Goal: Transaction & Acquisition: Purchase product/service

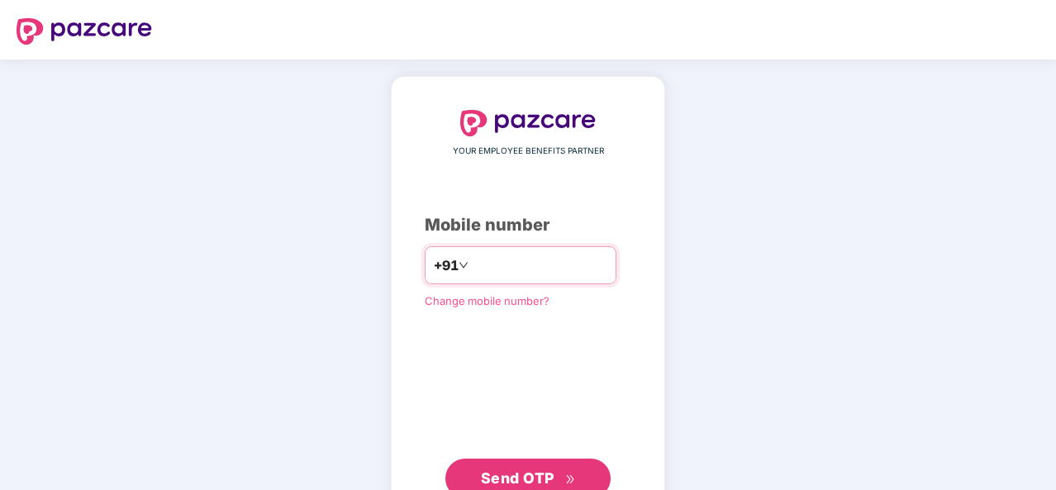
click at [540, 260] on input "number" at bounding box center [540, 265] width 136 height 26
type input "**********"
click at [526, 472] on span "Send OTP" at bounding box center [518, 477] width 74 height 17
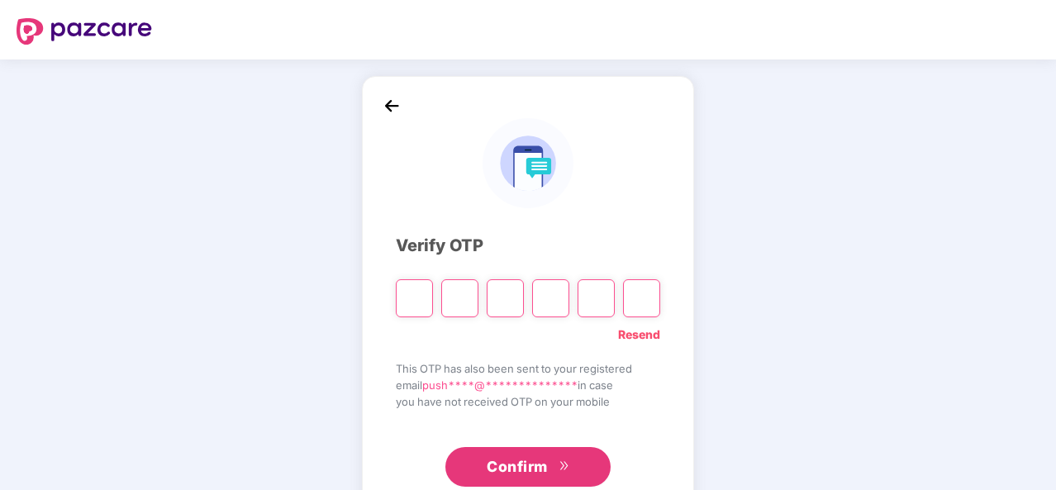
type input "*"
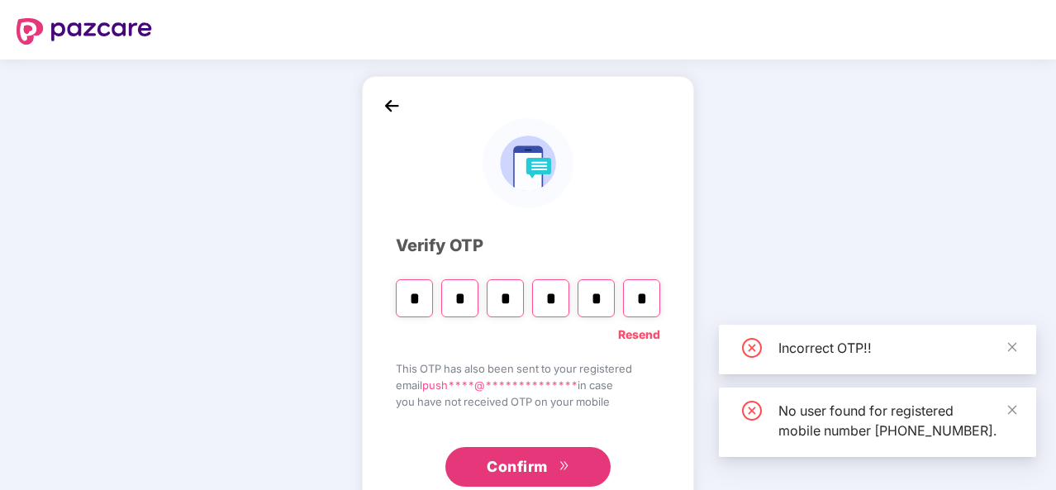
type input "*"
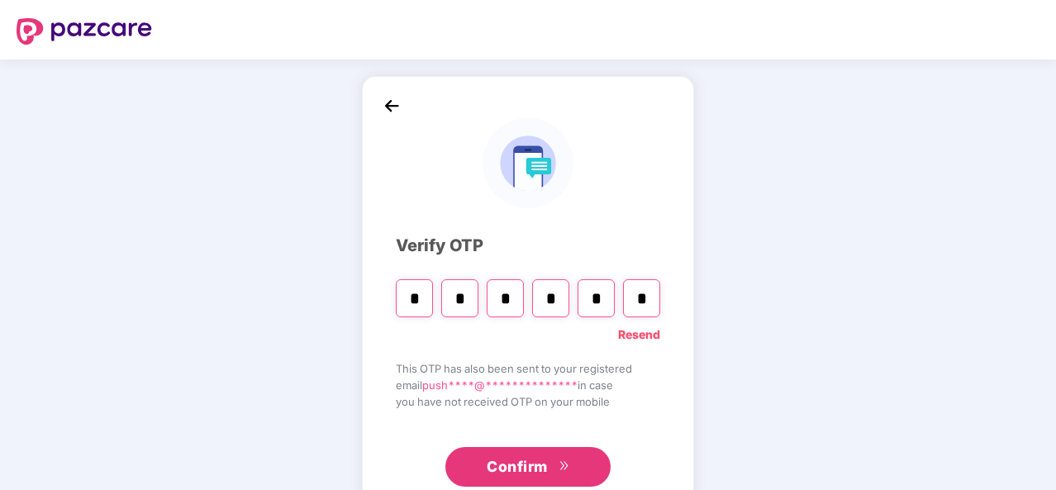
click at [649, 295] on input "*" at bounding box center [641, 298] width 37 height 38
type input "*"
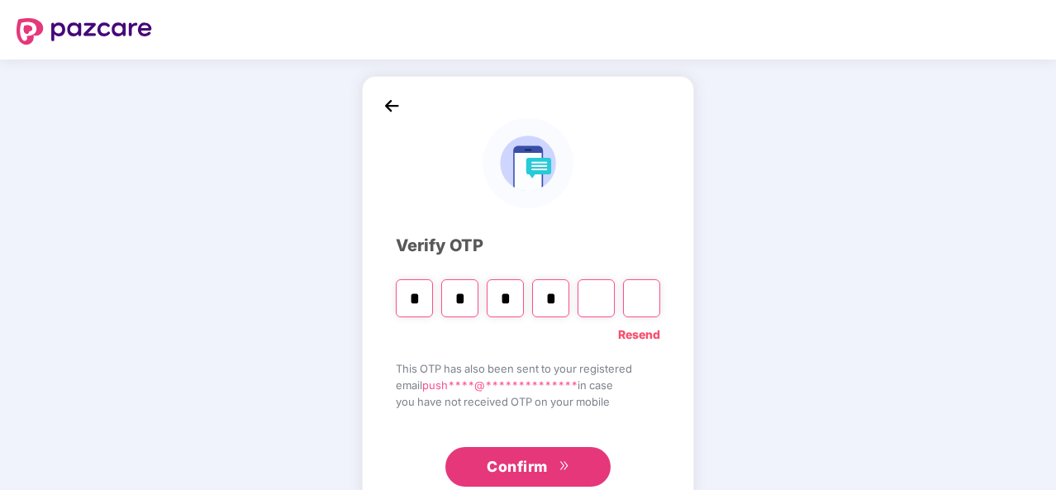
type input "*"
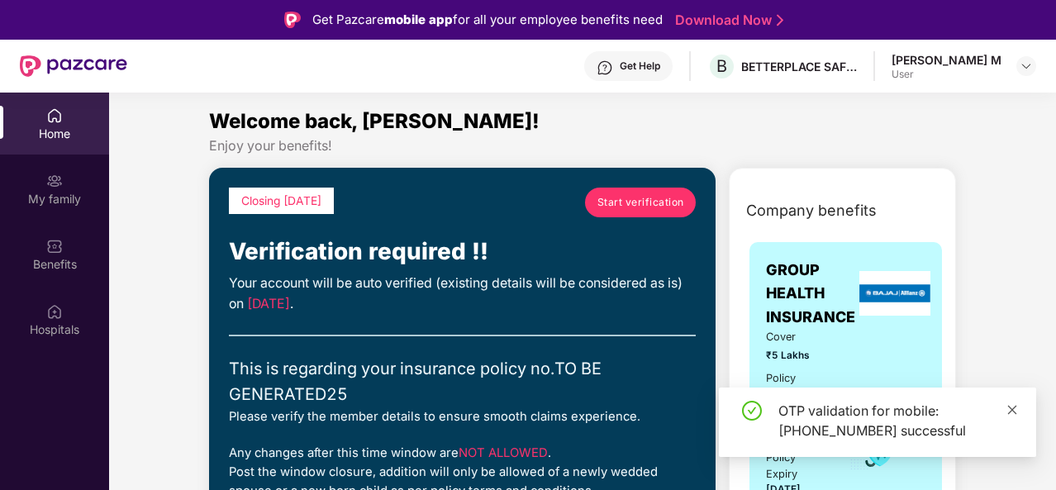
click at [1011, 410] on icon "close" at bounding box center [1012, 409] width 9 height 9
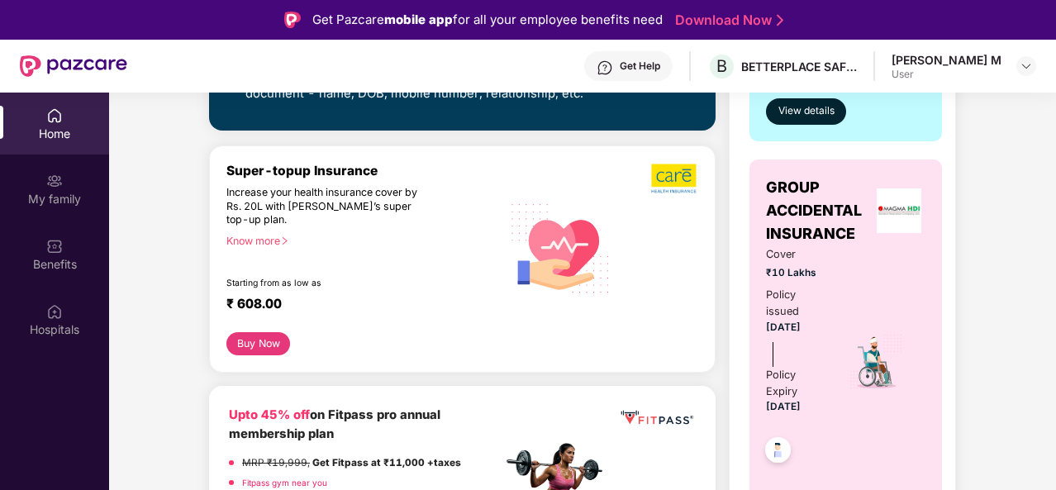
scroll to position [744, 0]
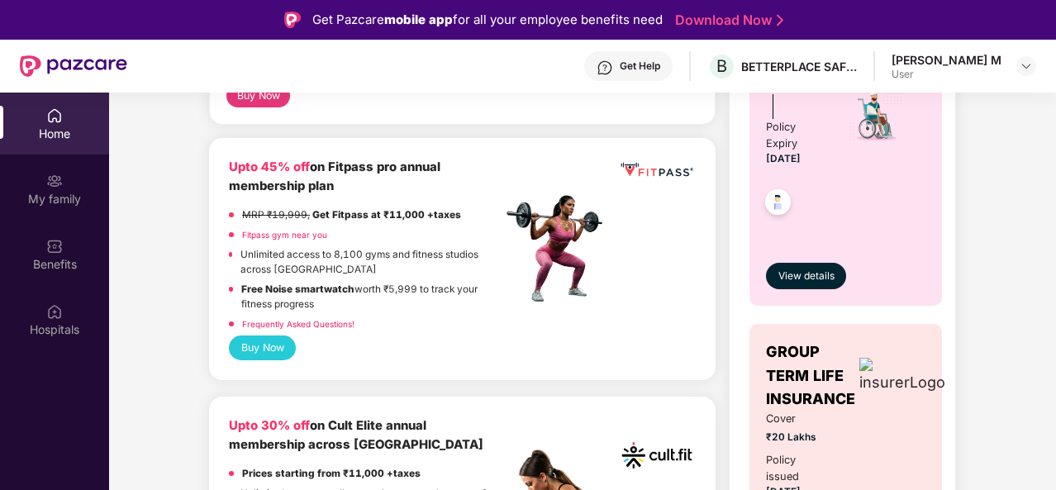
click at [249, 350] on button "Buy Now" at bounding box center [262, 347] width 67 height 24
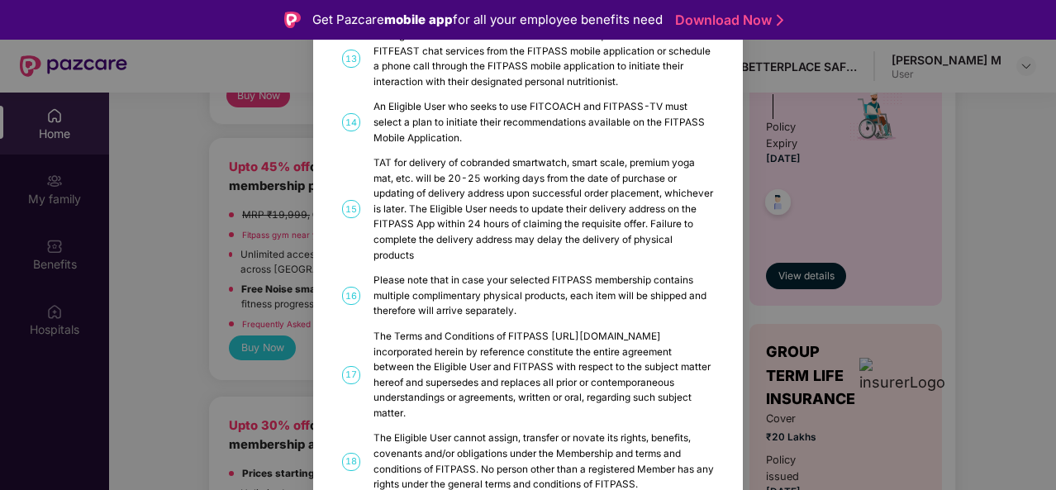
scroll to position [894, 0]
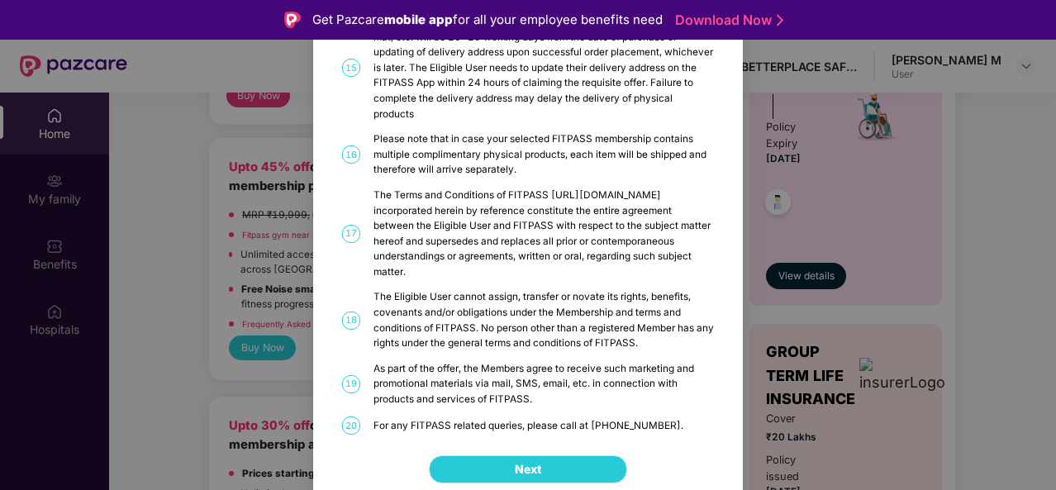
click at [507, 455] on button "Next" at bounding box center [528, 469] width 198 height 28
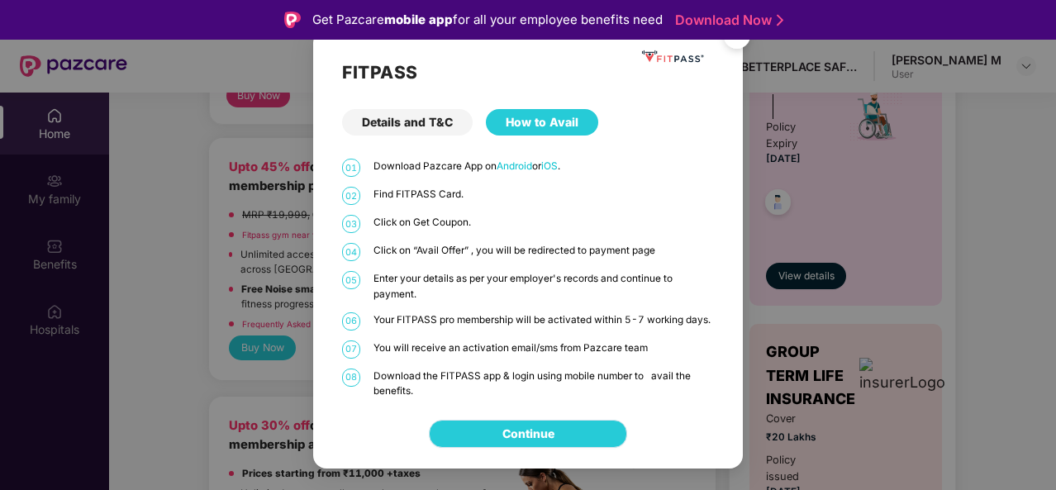
click at [542, 429] on link "Continue" at bounding box center [528, 434] width 52 height 18
click at [90, 251] on div "FITPASS Details and T&C How to Avail 01 Download Pazcare App on Android or iOS …" at bounding box center [528, 245] width 1056 height 490
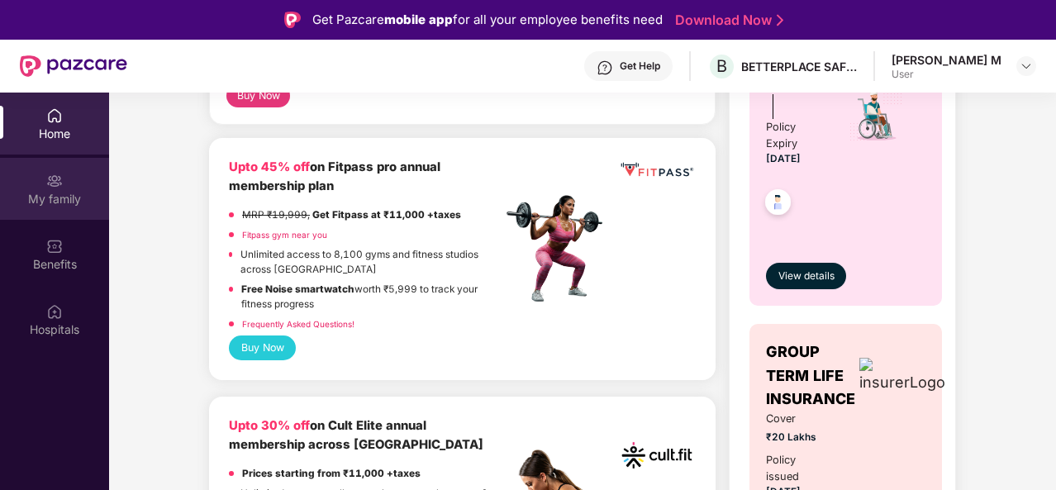
click at [43, 194] on div "My family" at bounding box center [54, 199] width 109 height 17
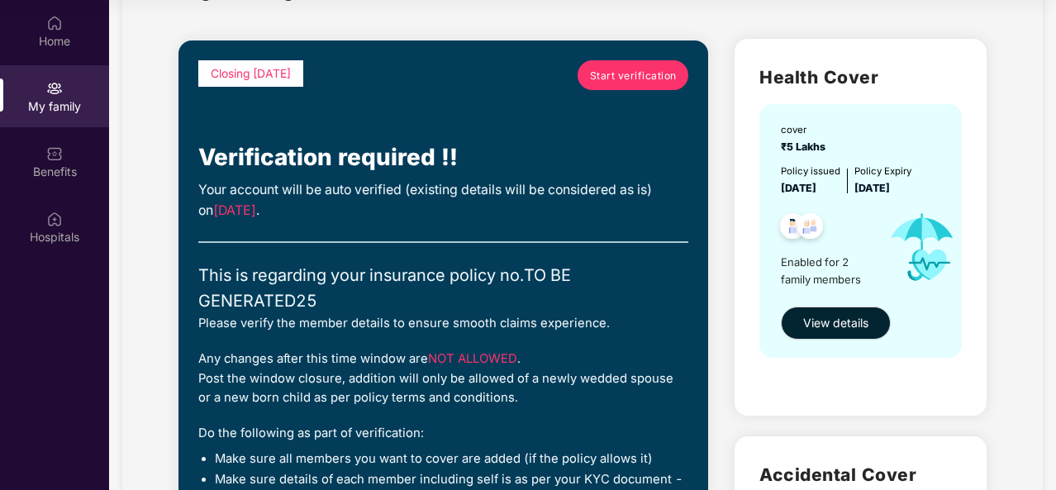
scroll to position [73, 0]
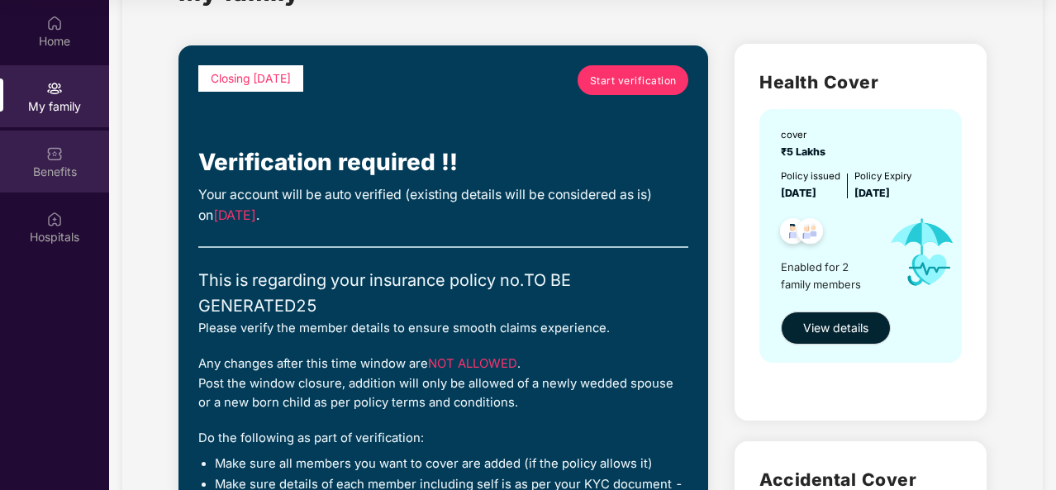
click at [59, 155] on img at bounding box center [54, 153] width 17 height 17
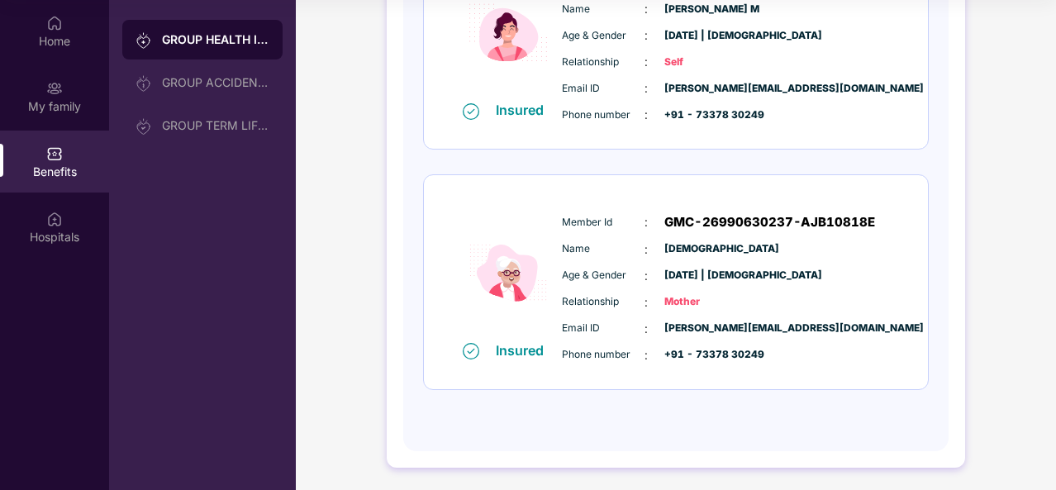
scroll to position [0, 0]
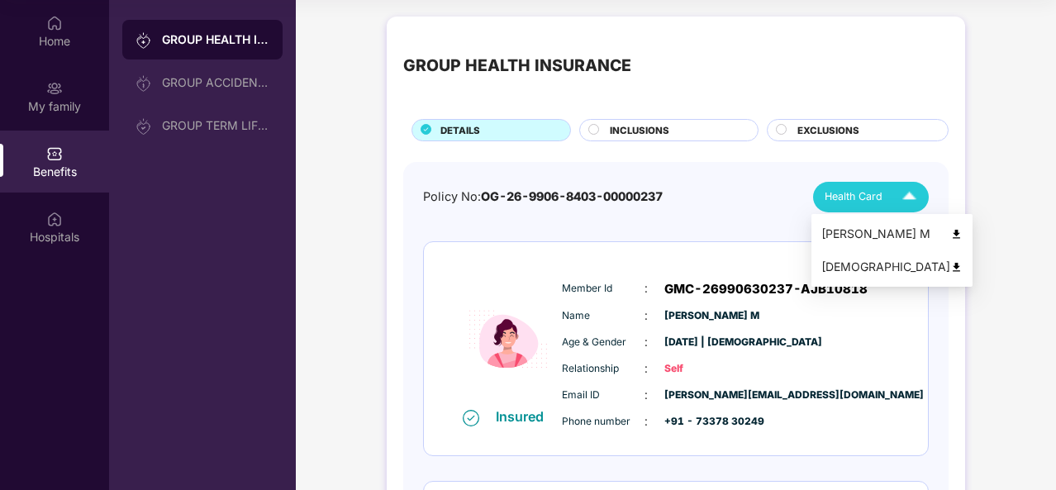
click at [849, 206] on div "Health Card" at bounding box center [874, 197] width 99 height 29
click at [950, 232] on img at bounding box center [956, 234] width 12 height 12
click at [896, 192] on img at bounding box center [909, 197] width 29 height 29
click at [950, 264] on img at bounding box center [956, 267] width 12 height 12
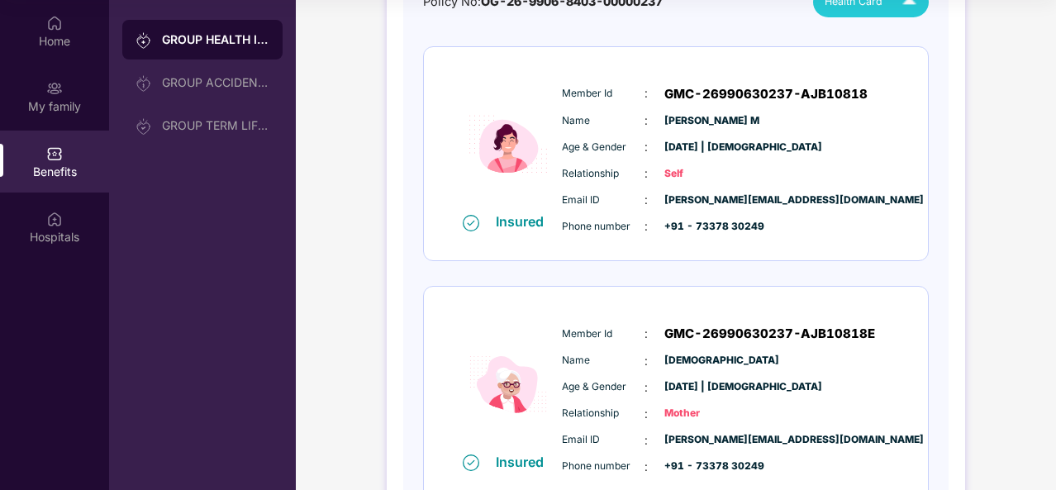
scroll to position [59, 0]
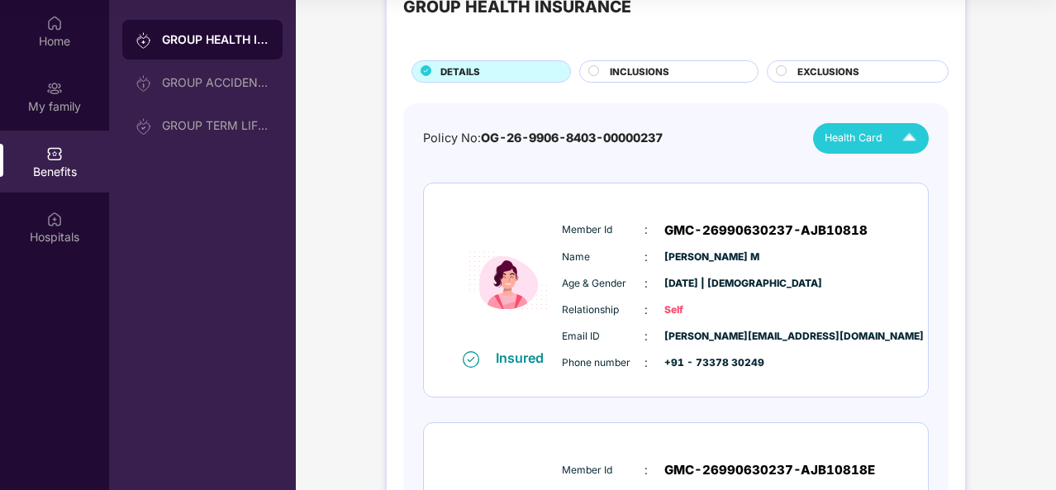
click at [626, 62] on div "INCLUSIONS" at bounding box center [668, 71] width 179 height 22
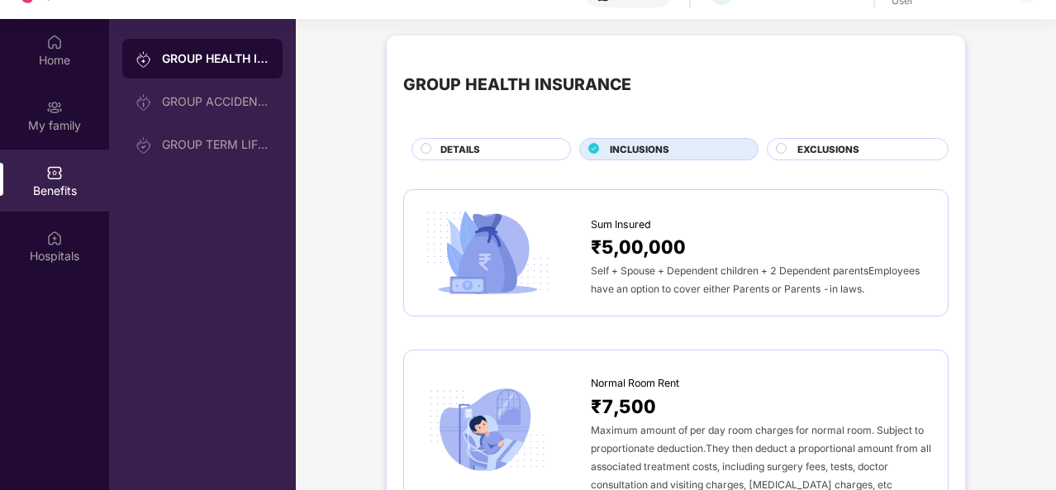
scroll to position [0, 0]
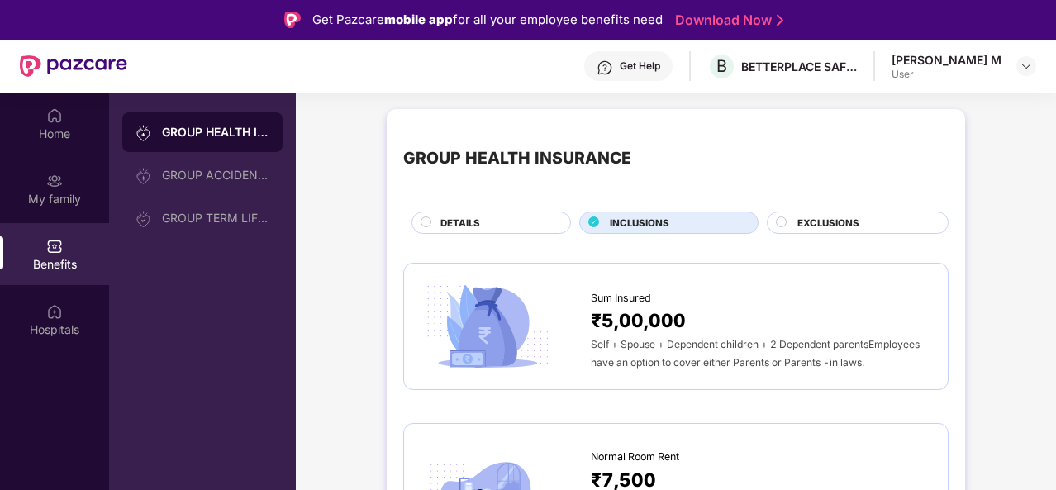
click at [790, 216] on div "EXCLUSIONS" at bounding box center [864, 224] width 150 height 17
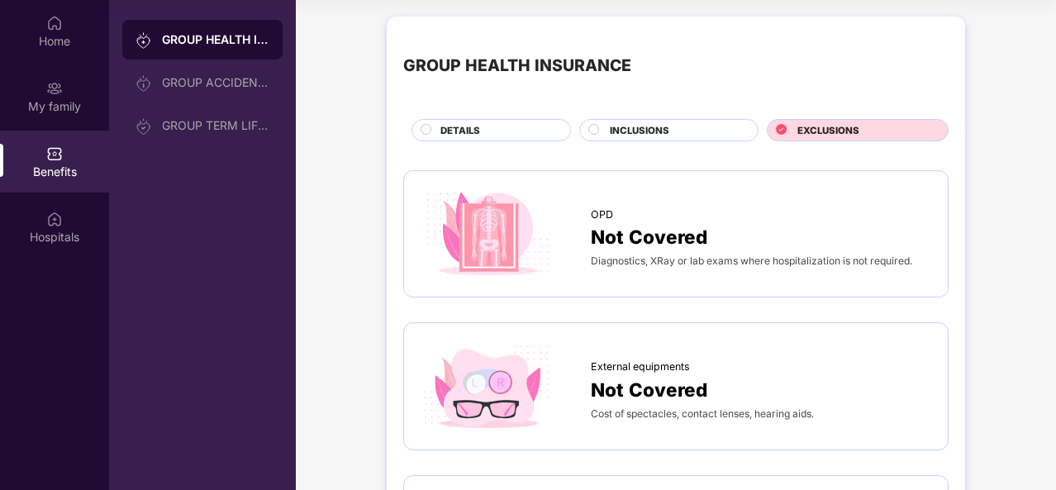
click at [117, 259] on div "GROUP HEALTH INSURANCE GROUP ACCIDENTAL INSURANCE GROUP TERM LIFE INSURANCE" at bounding box center [202, 245] width 187 height 490
click at [43, 18] on div "Home" at bounding box center [54, 31] width 109 height 62
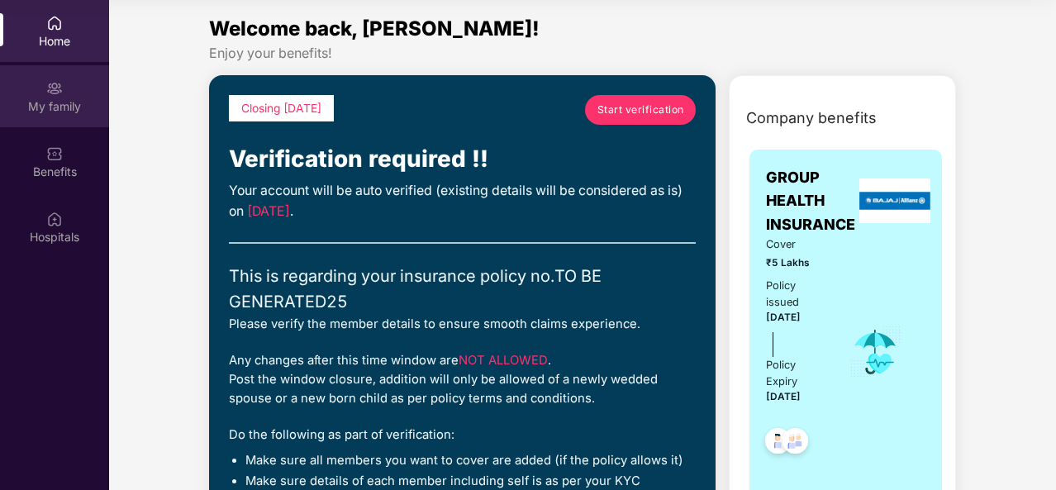
click at [64, 98] on div "My family" at bounding box center [54, 106] width 109 height 17
